Goal: Information Seeking & Learning: Learn about a topic

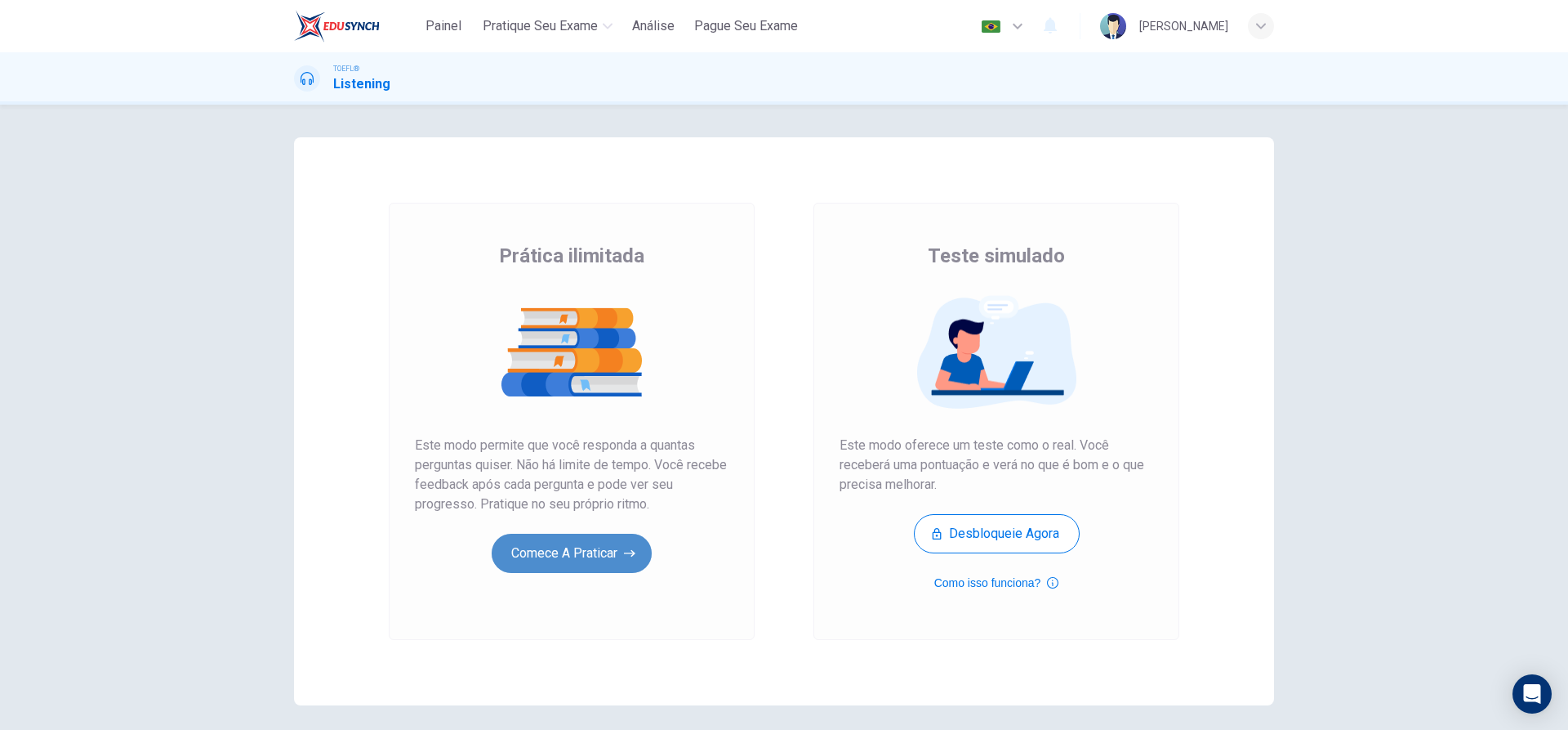
click at [550, 554] on button "Comece a praticar" at bounding box center [571, 553] width 160 height 39
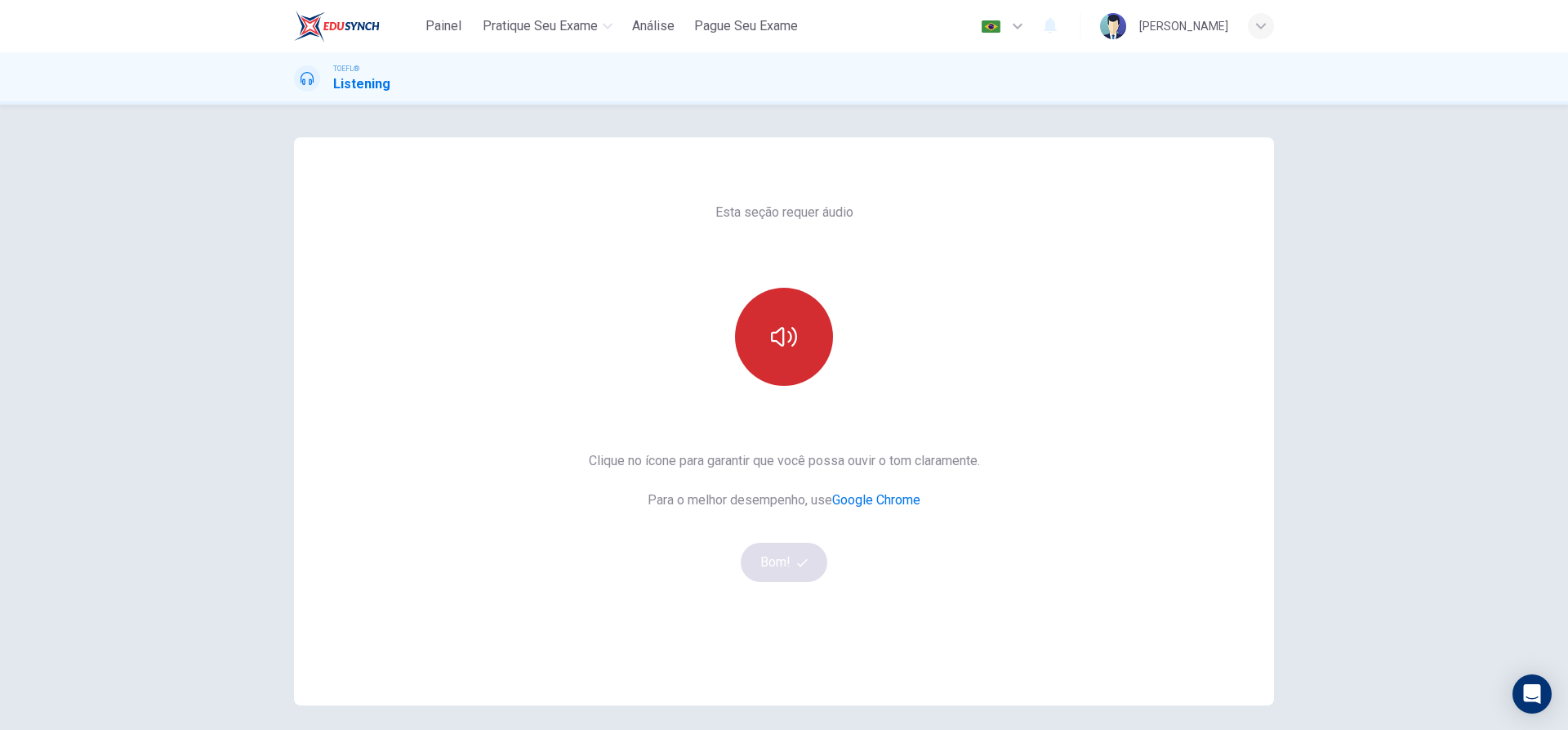
click at [773, 352] on button "button" at bounding box center [784, 337] width 98 height 98
click at [788, 572] on button "Bom!" at bounding box center [784, 562] width 88 height 39
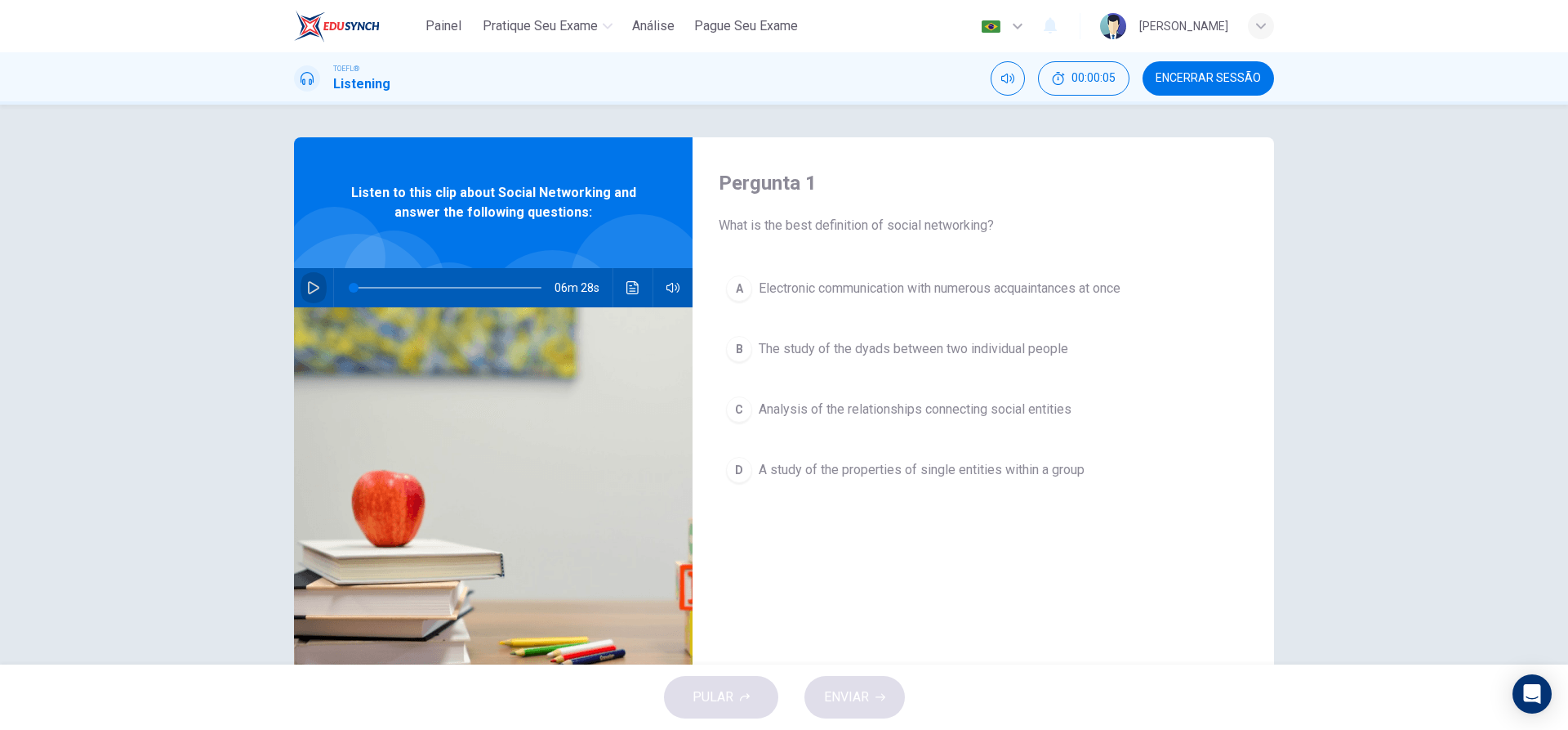
click at [314, 284] on icon "button" at bounding box center [314, 288] width 11 height 13
type input "0"
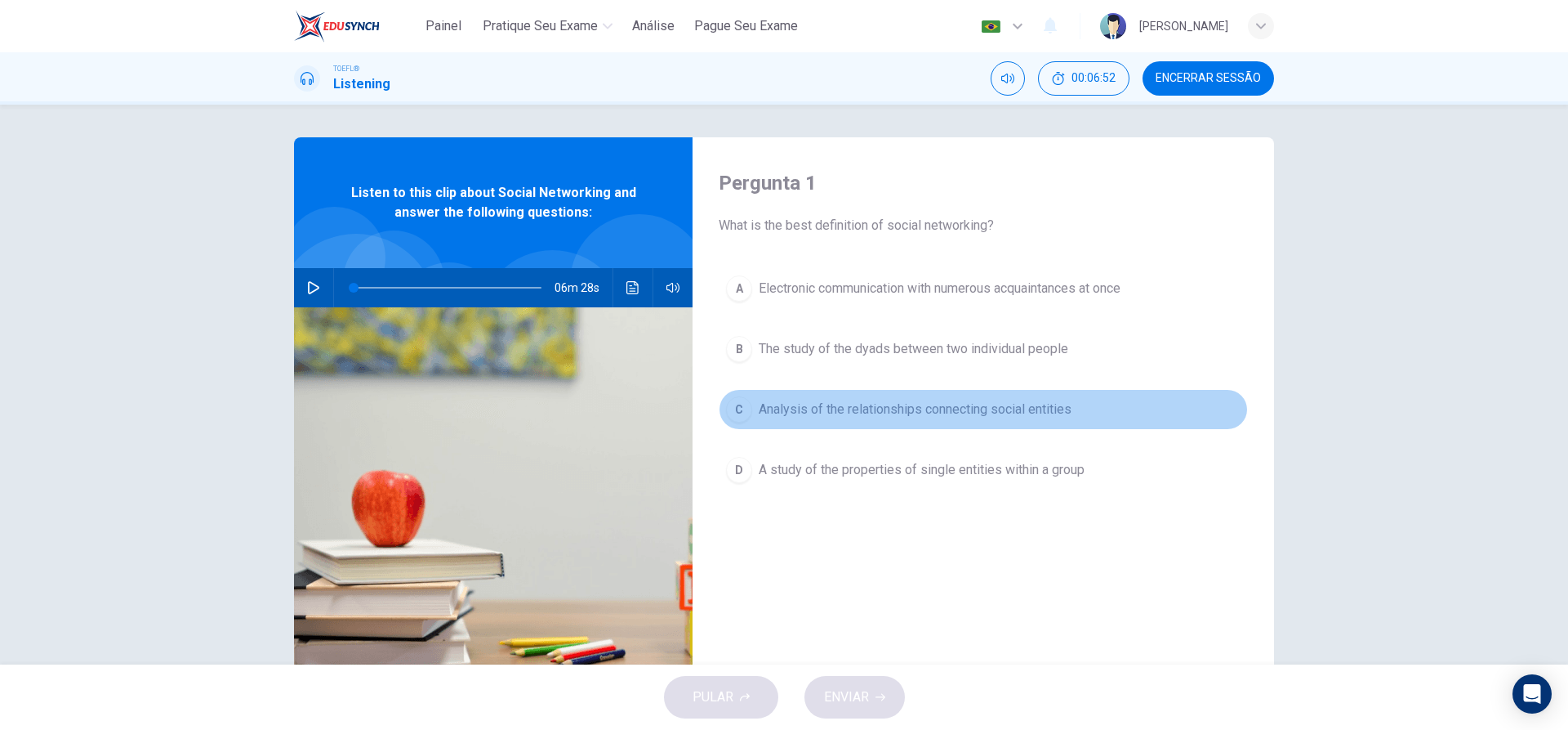
click at [739, 403] on div "C" at bounding box center [739, 410] width 26 height 26
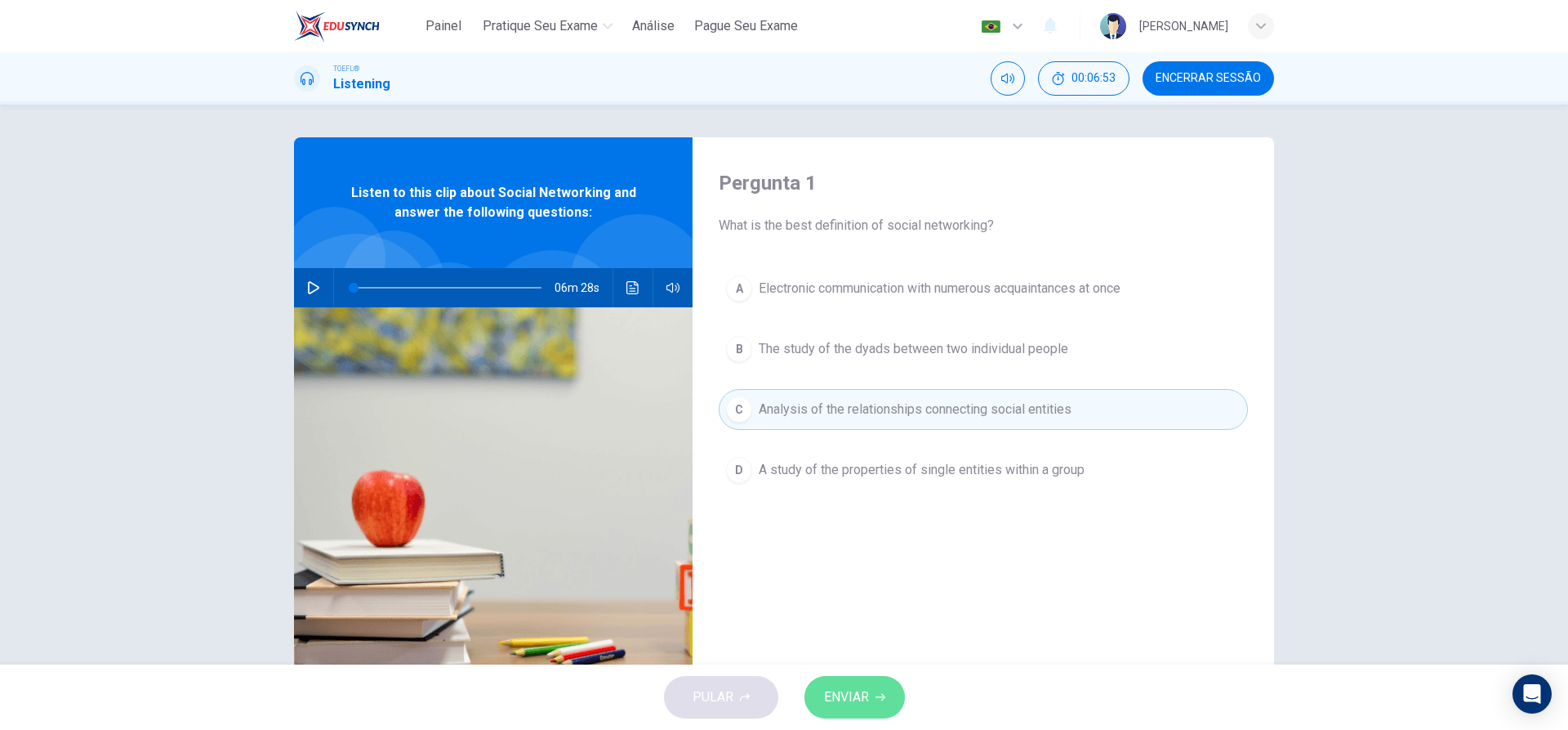
click at [861, 693] on span "ENVIAR" at bounding box center [846, 697] width 45 height 23
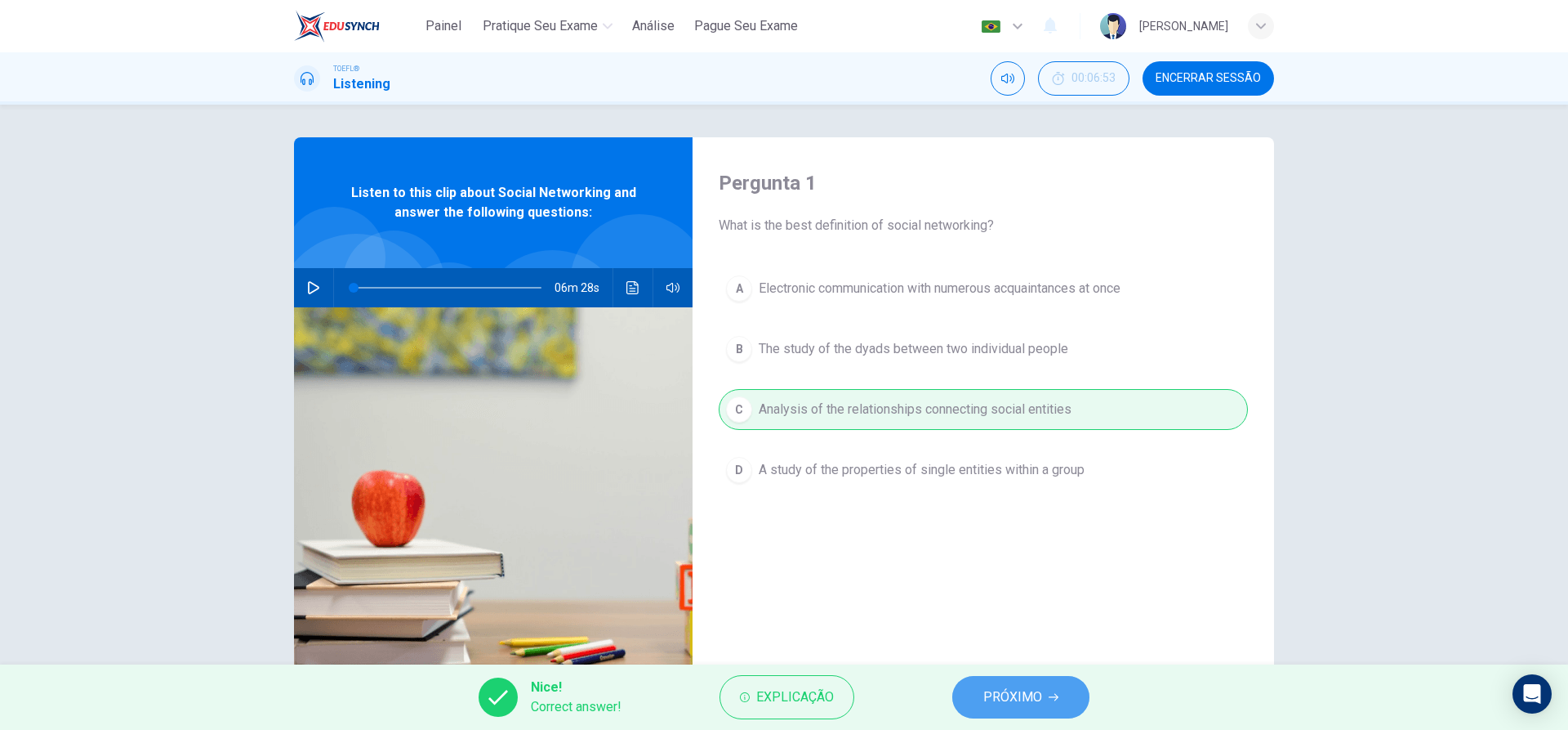
click at [1049, 704] on button "PRÓXIMO" at bounding box center [1021, 697] width 138 height 43
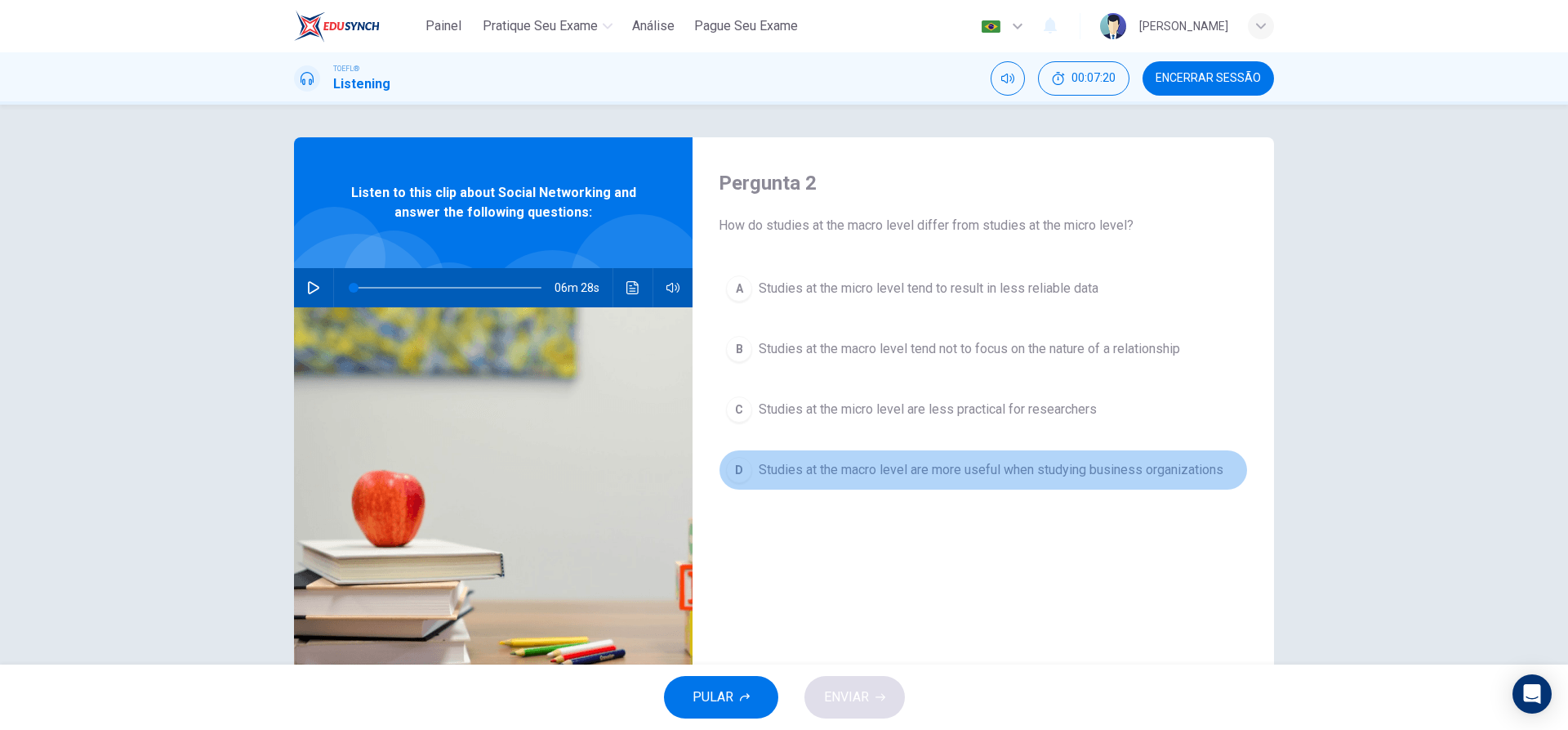
click at [749, 471] on div "D" at bounding box center [739, 470] width 26 height 26
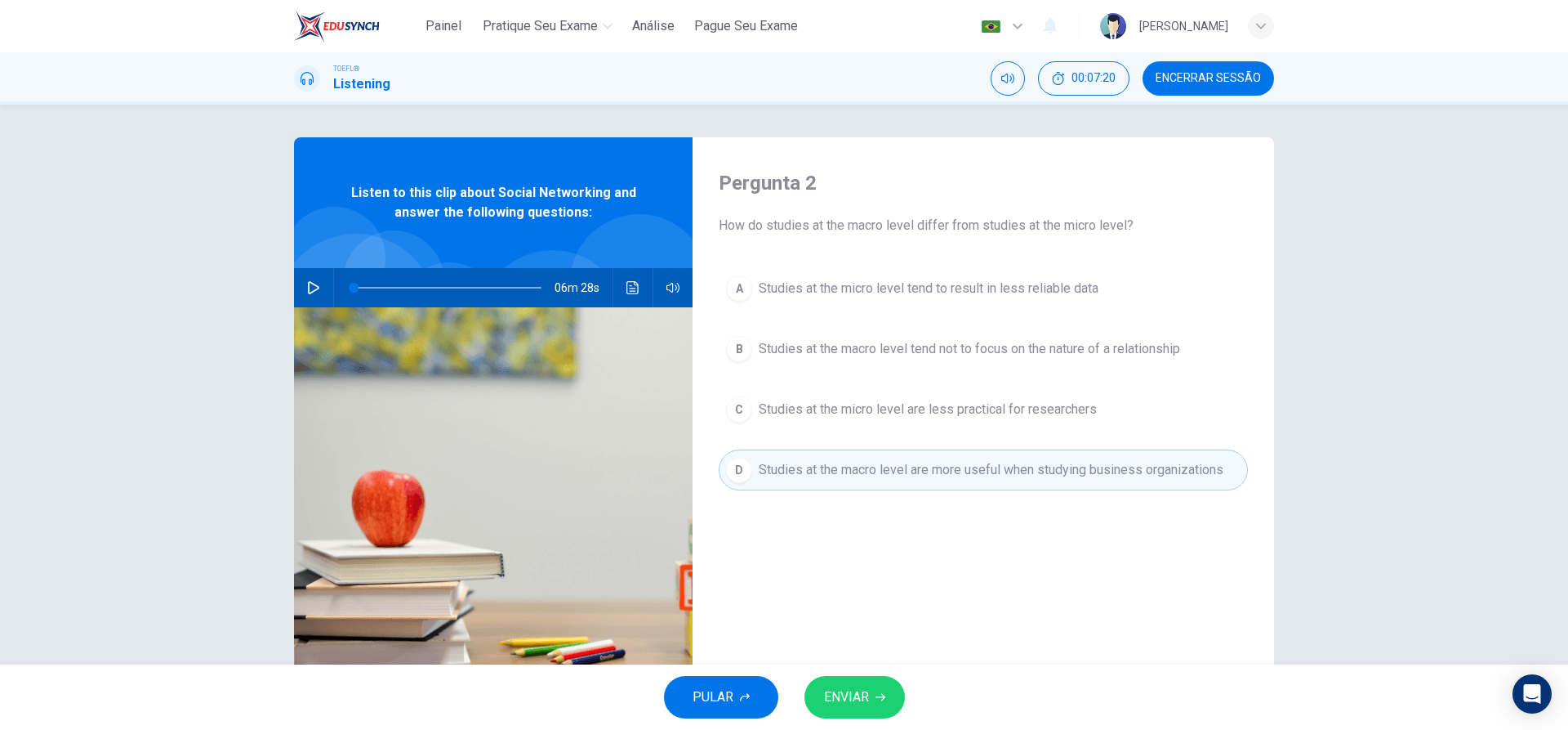
click at [862, 697] on span "ENVIAR" at bounding box center [846, 697] width 45 height 23
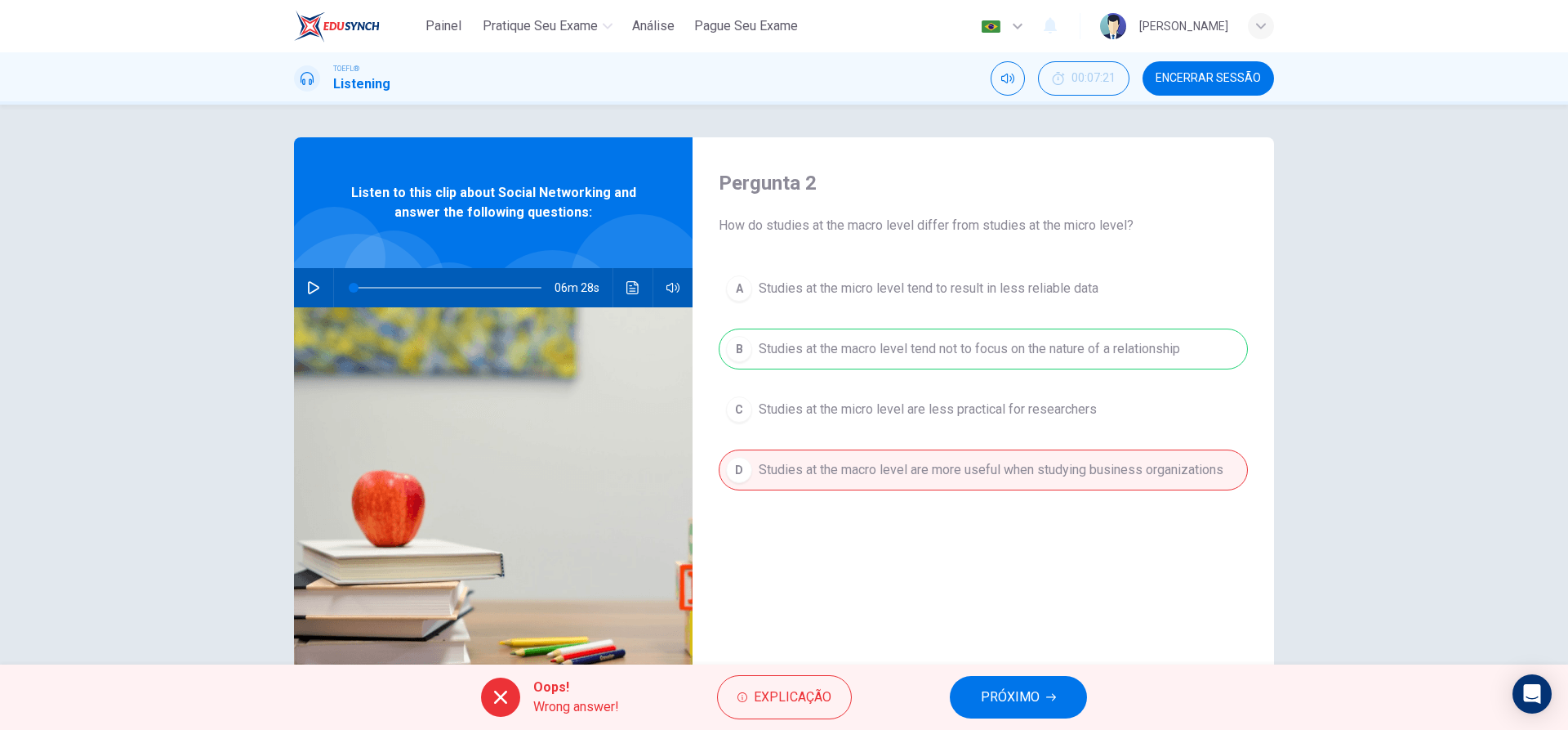
click at [1024, 691] on span "PRÓXIMO" at bounding box center [1010, 697] width 59 height 23
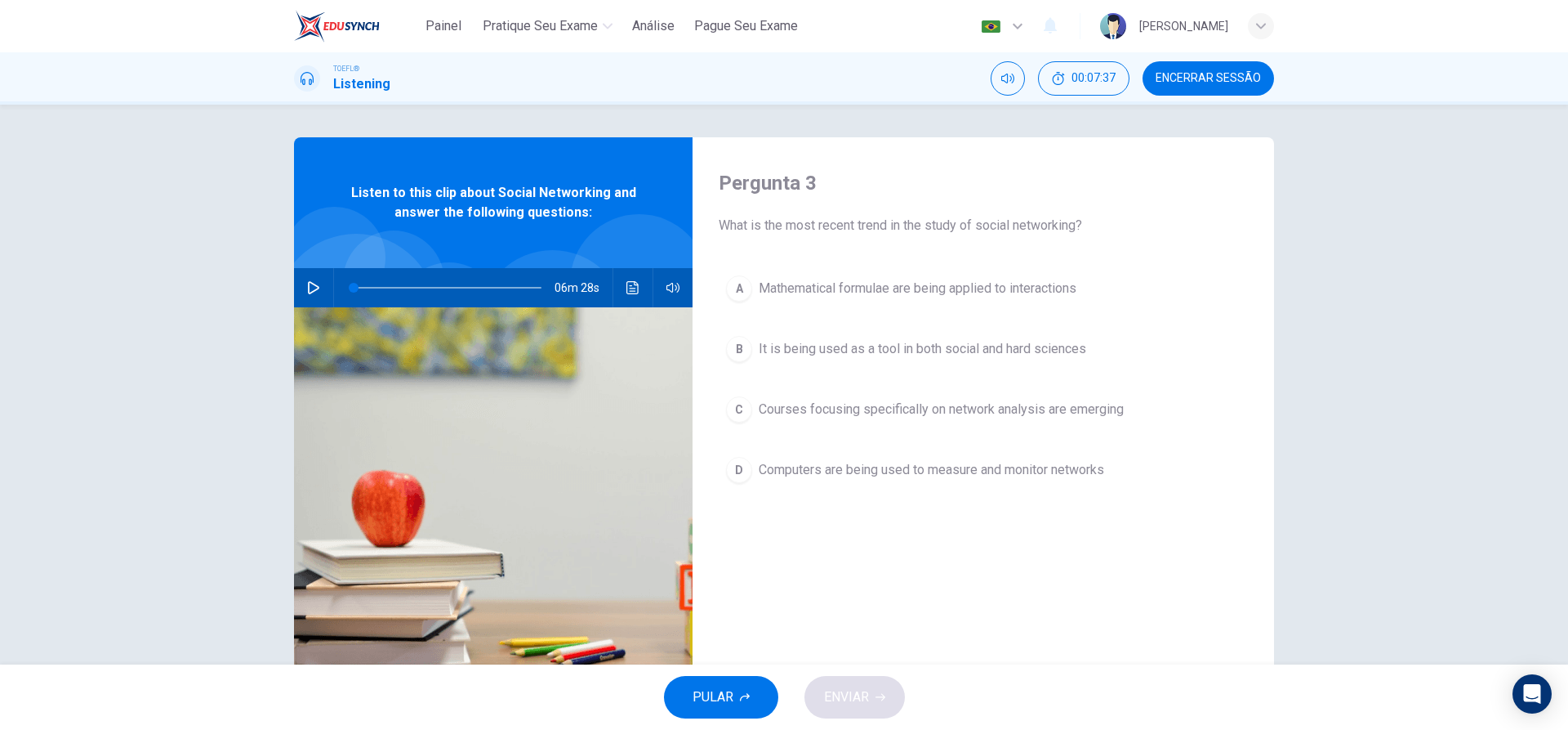
click at [748, 355] on div "B" at bounding box center [739, 349] width 26 height 26
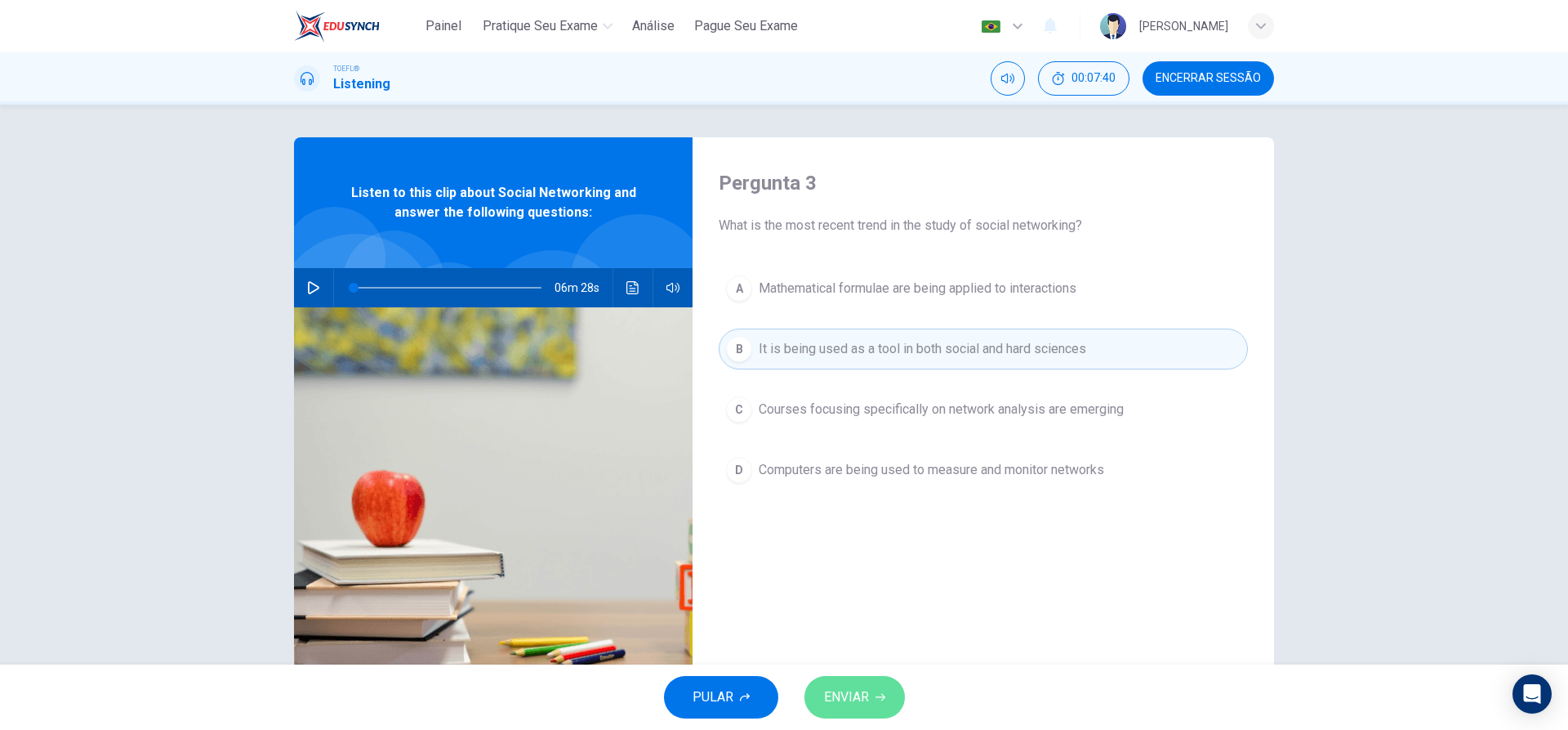
click at [849, 693] on span "ENVIAR" at bounding box center [846, 697] width 45 height 23
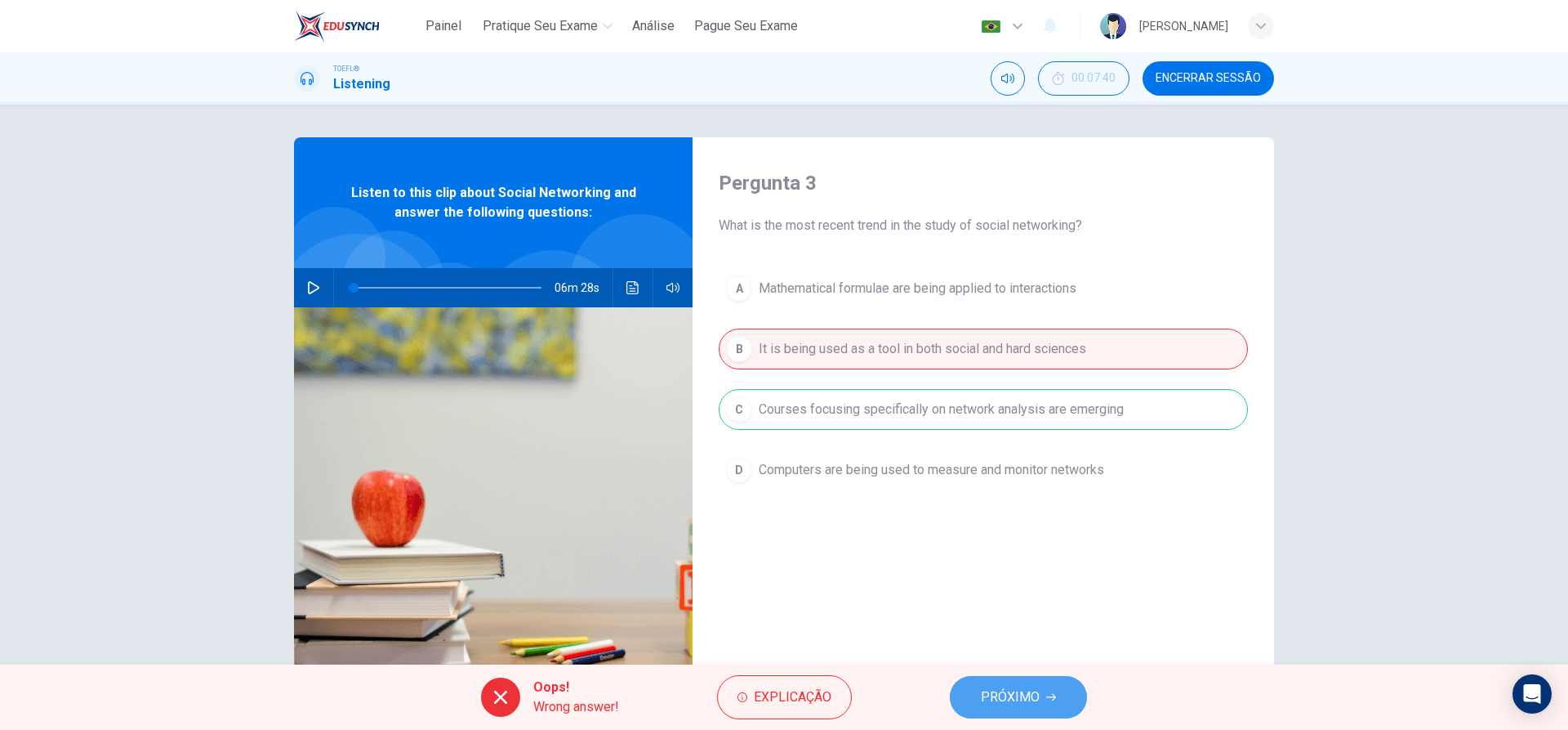
click at [1018, 690] on span "PRÓXIMO" at bounding box center [1010, 697] width 59 height 23
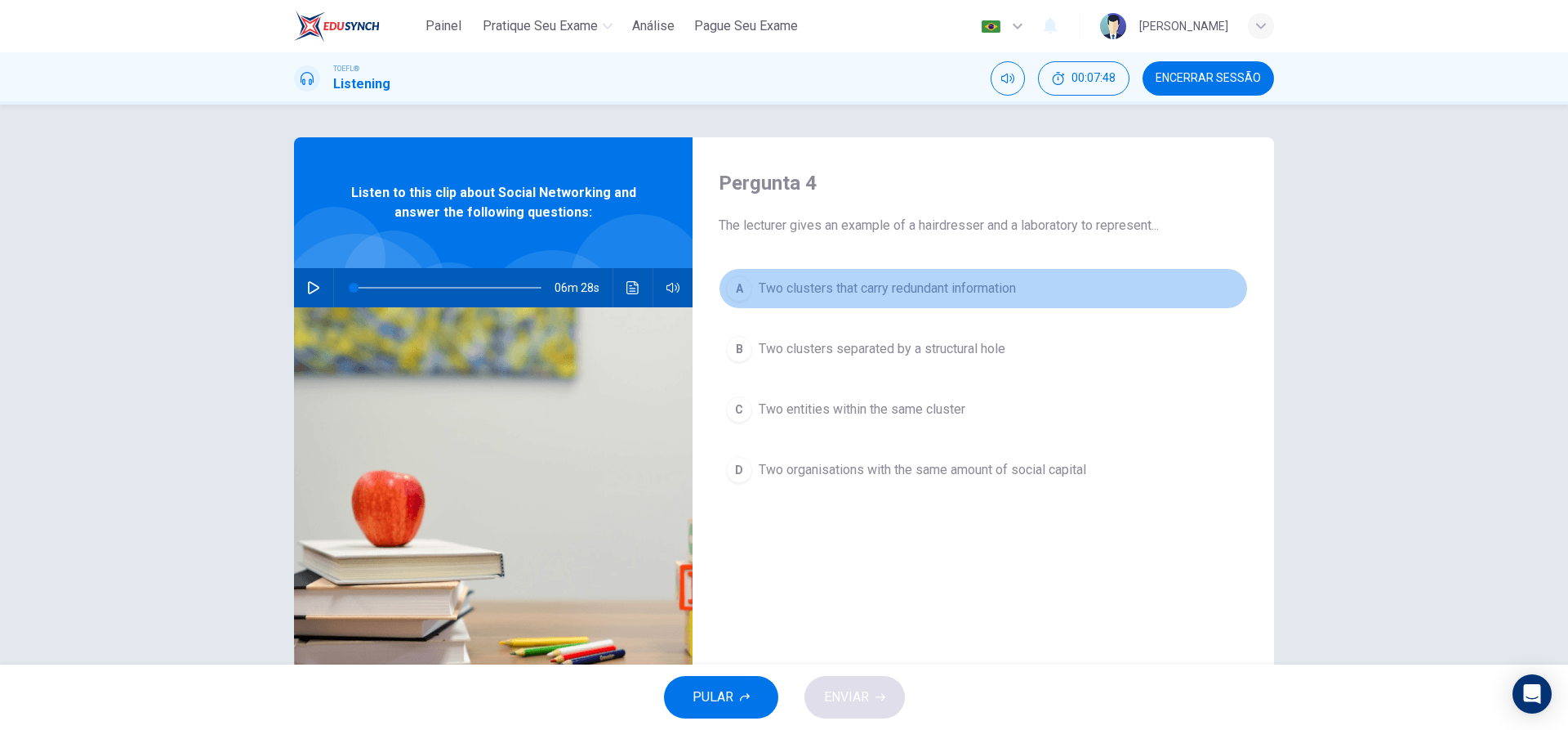
click at [743, 285] on div "A" at bounding box center [739, 288] width 26 height 26
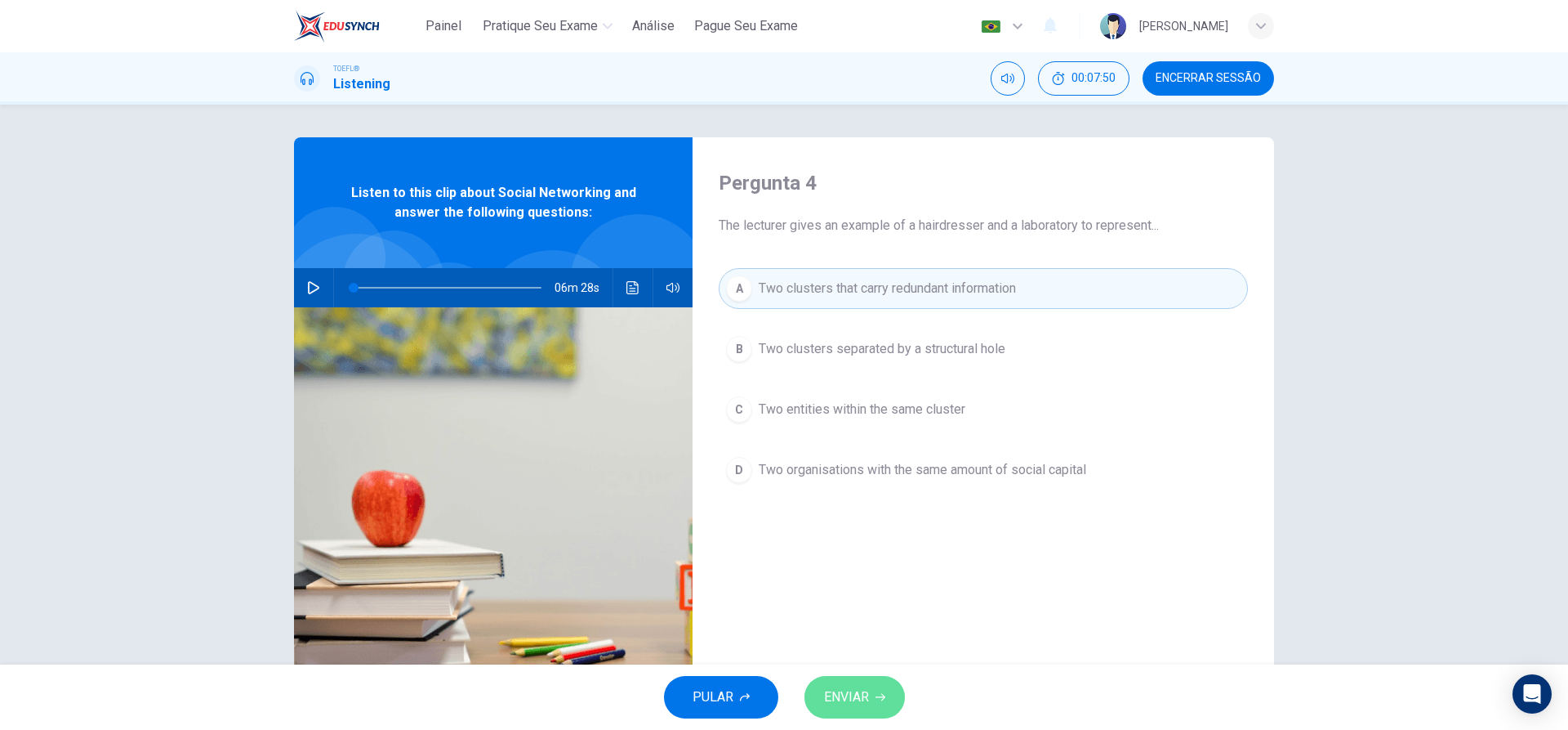
click at [852, 691] on span "ENVIAR" at bounding box center [846, 697] width 45 height 23
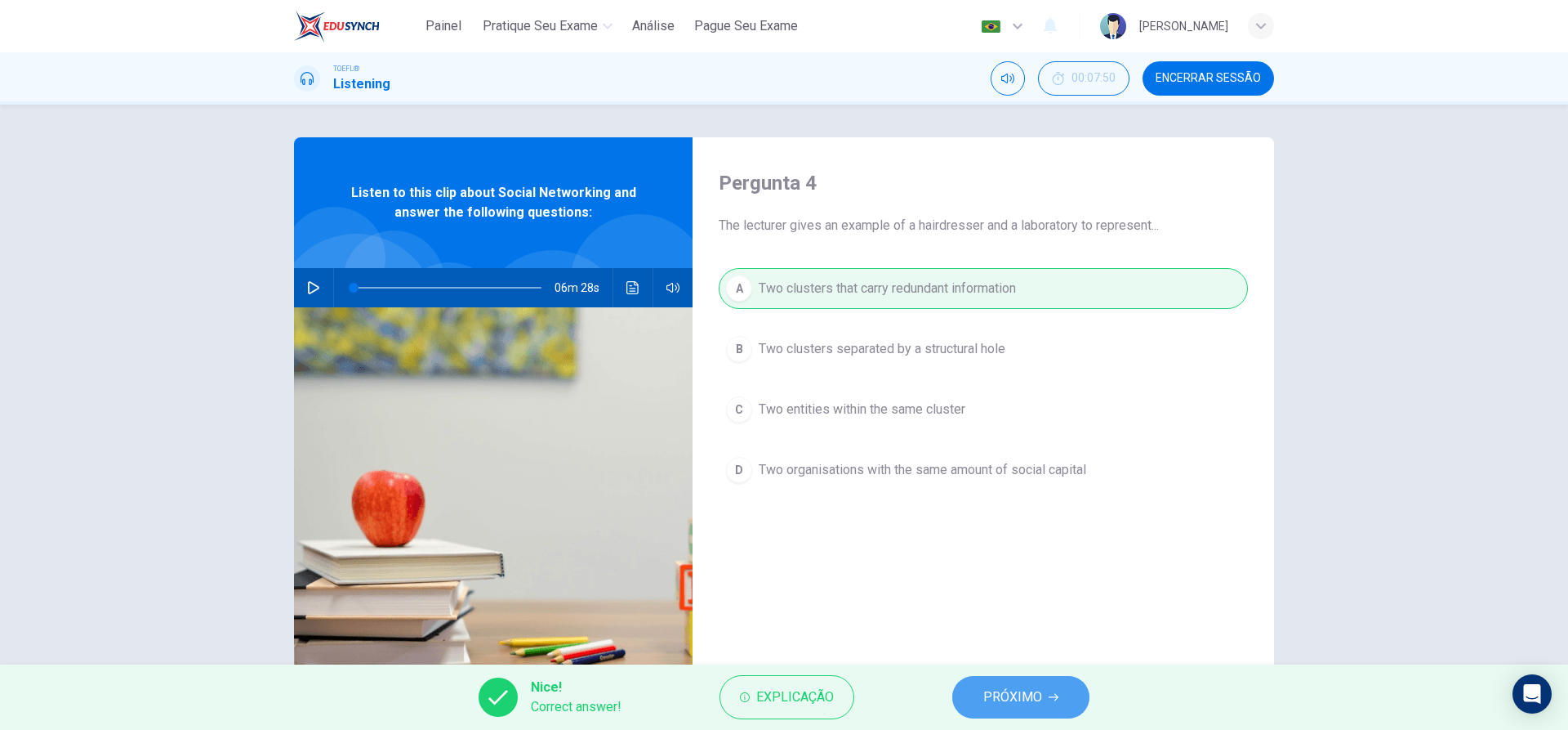
click at [1010, 697] on span "PRÓXIMO" at bounding box center [1013, 697] width 59 height 23
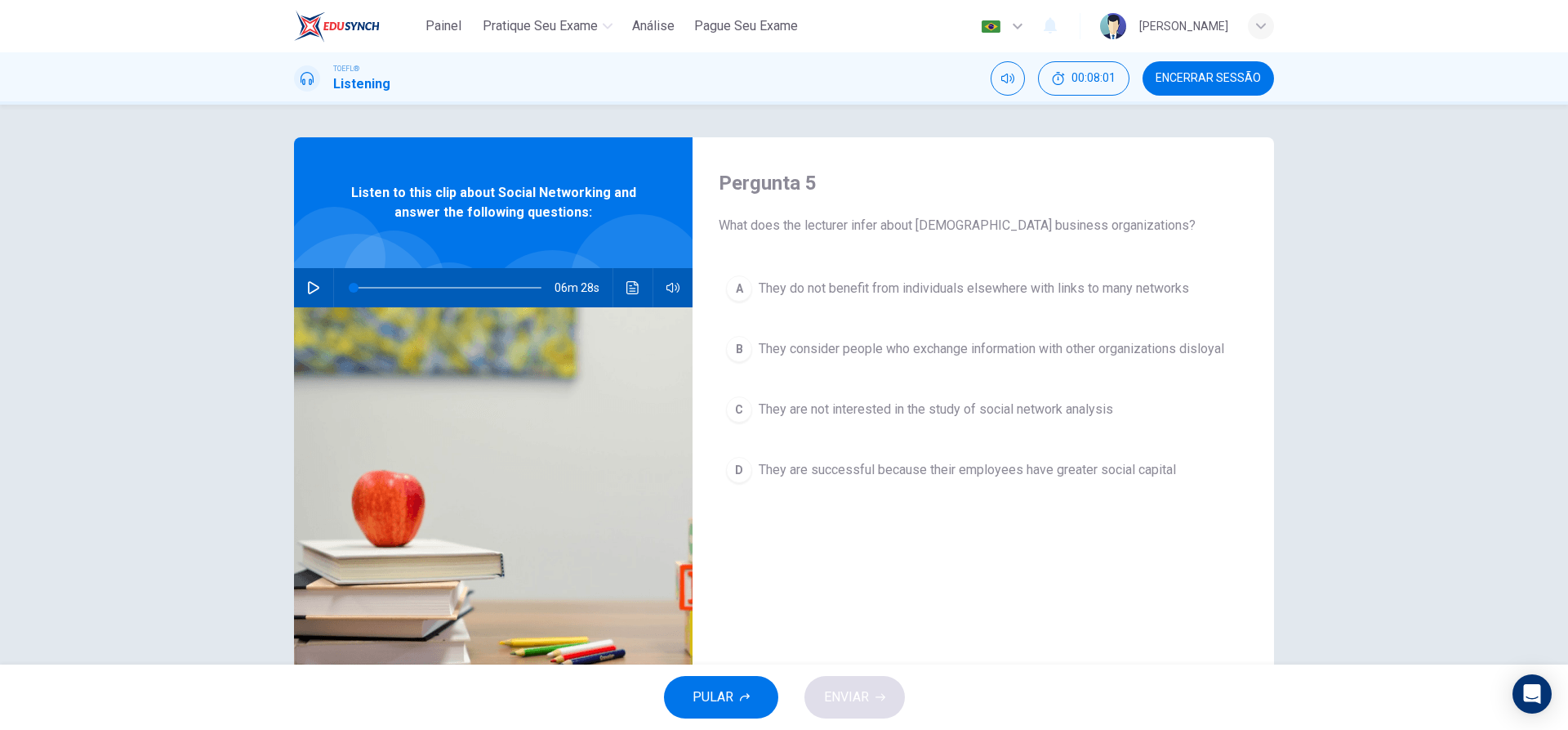
click at [769, 487] on button "D They are successful because their employees have greater social capital" at bounding box center [983, 470] width 529 height 41
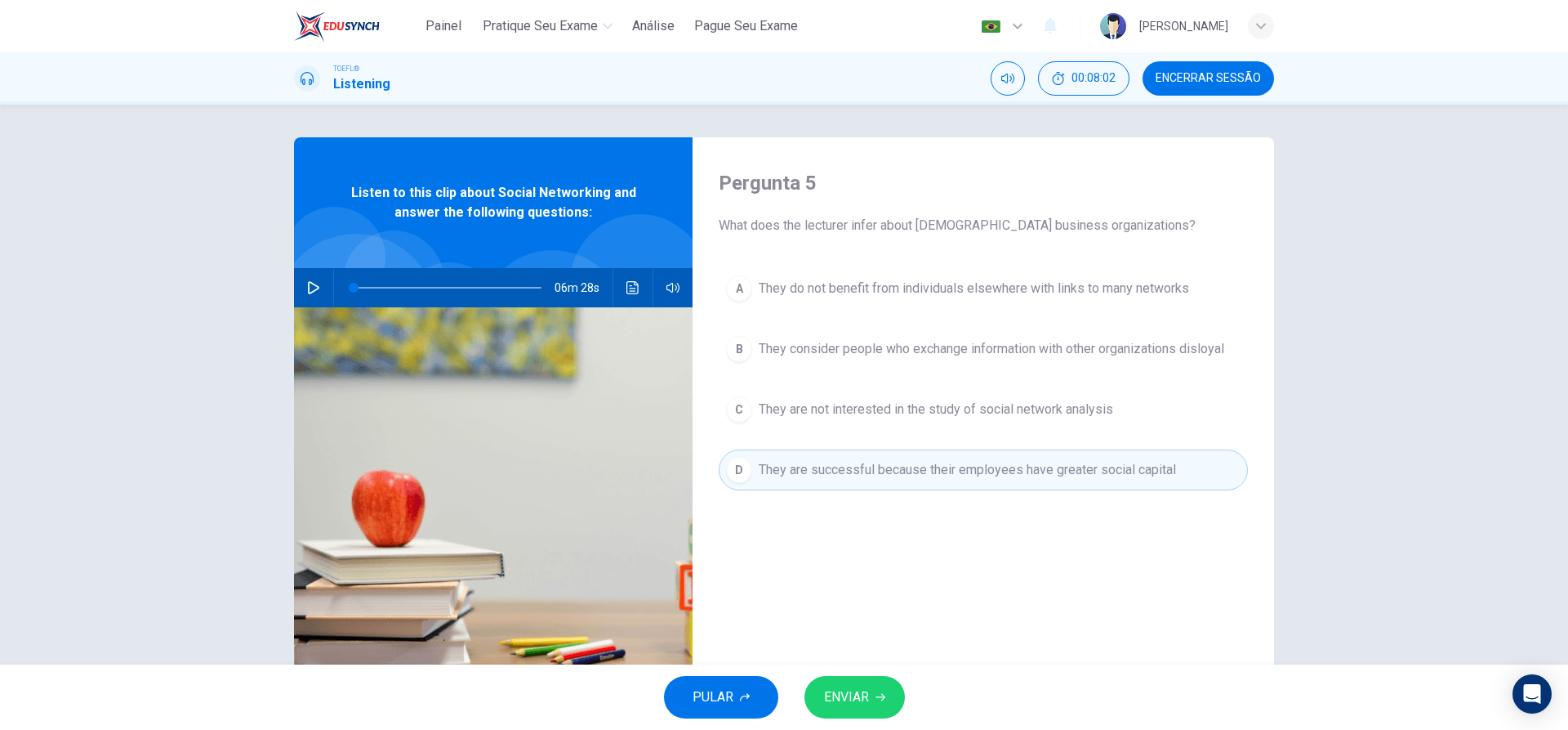
click at [849, 682] on button "ENVIAR" at bounding box center [854, 697] width 101 height 43
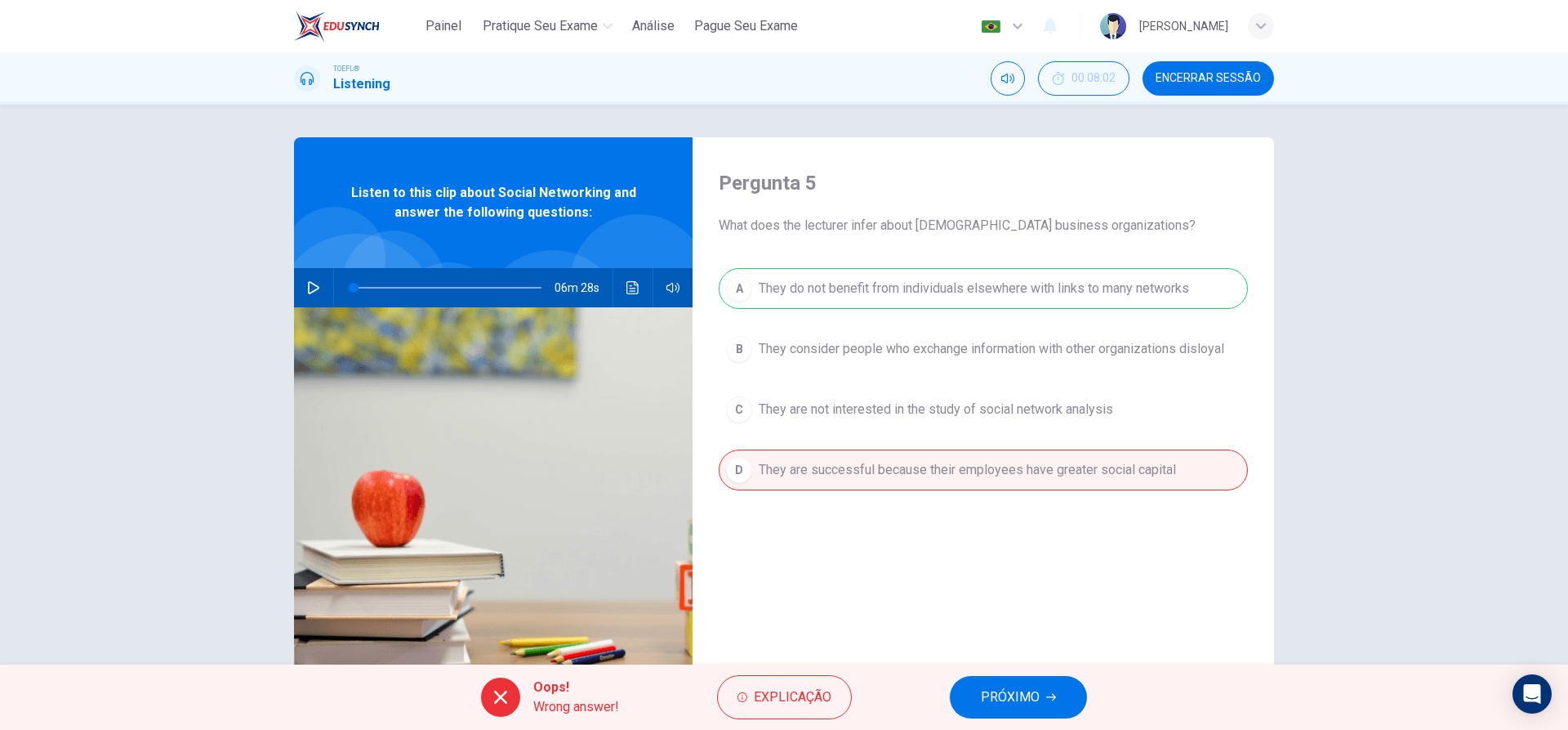
click at [1015, 705] on span "PRÓXIMO" at bounding box center [1010, 697] width 59 height 23
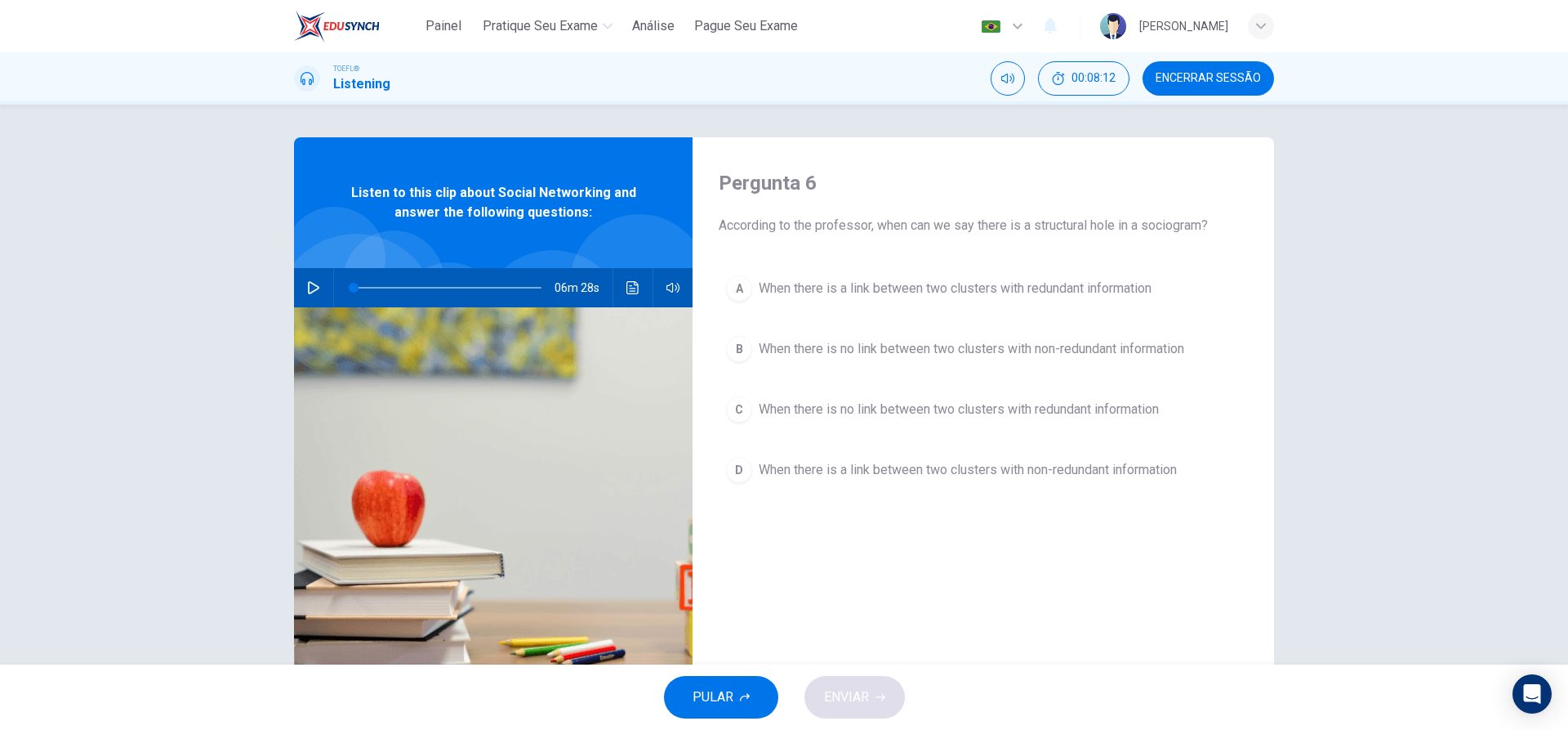
click at [741, 292] on div "A" at bounding box center [739, 288] width 26 height 26
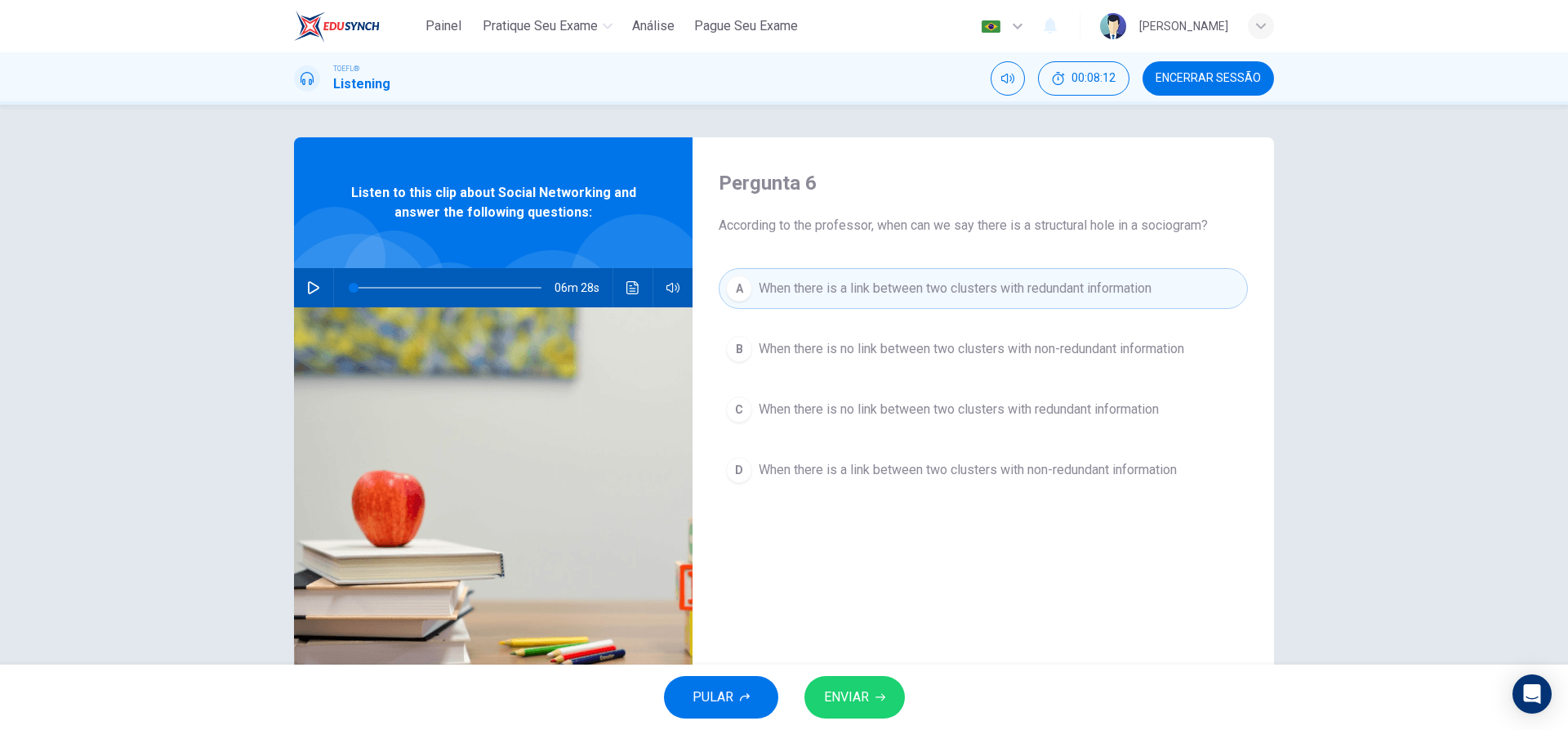
click at [859, 693] on span "ENVIAR" at bounding box center [846, 697] width 45 height 23
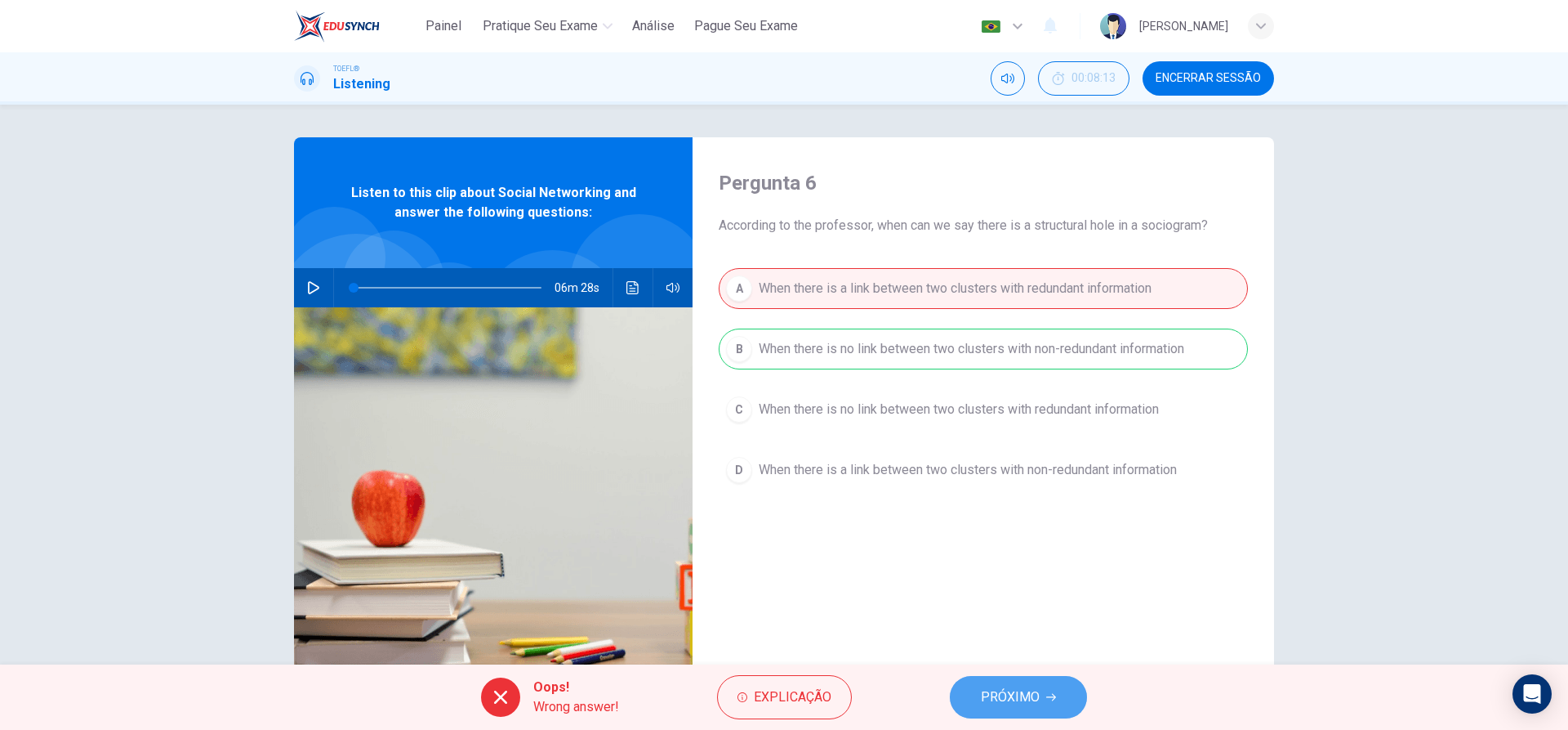
click at [993, 701] on span "PRÓXIMO" at bounding box center [1010, 697] width 59 height 23
